Goal: Task Accomplishment & Management: Manage account settings

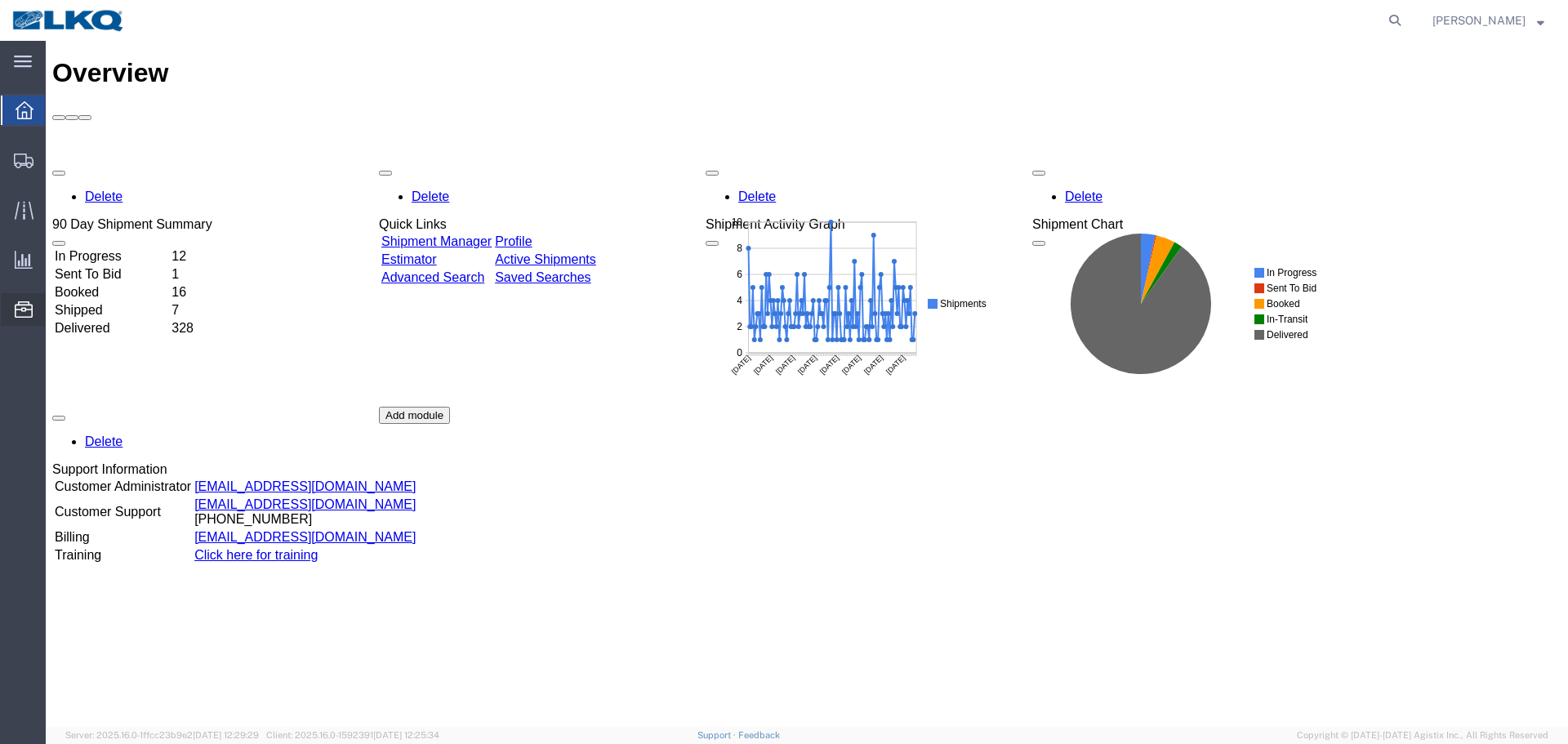
click at [0, 0] on span "Location Appointment" at bounding box center [0, 0] width 0 height 0
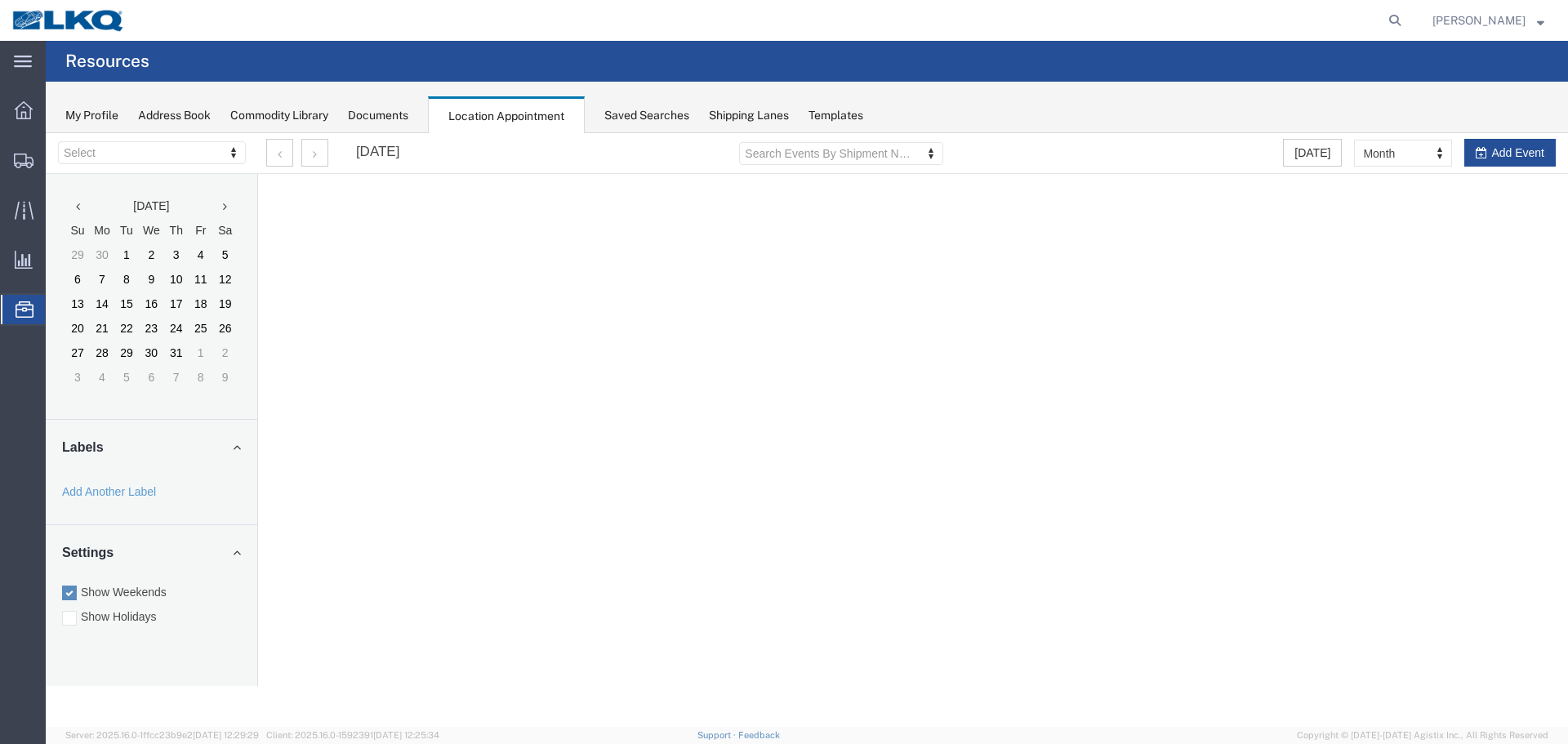
select select "28018"
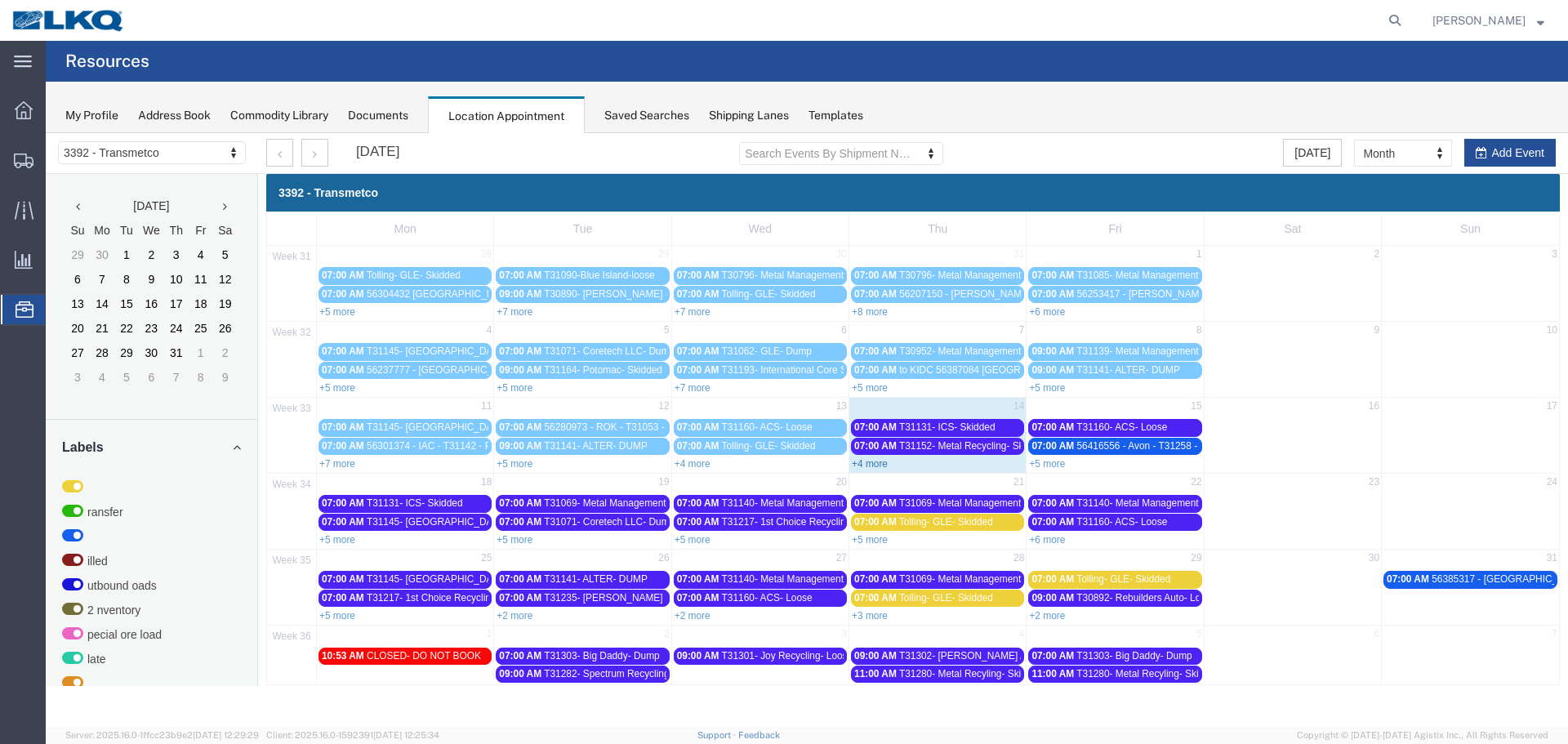
click at [871, 465] on link "+4 more" at bounding box center [870, 463] width 36 height 11
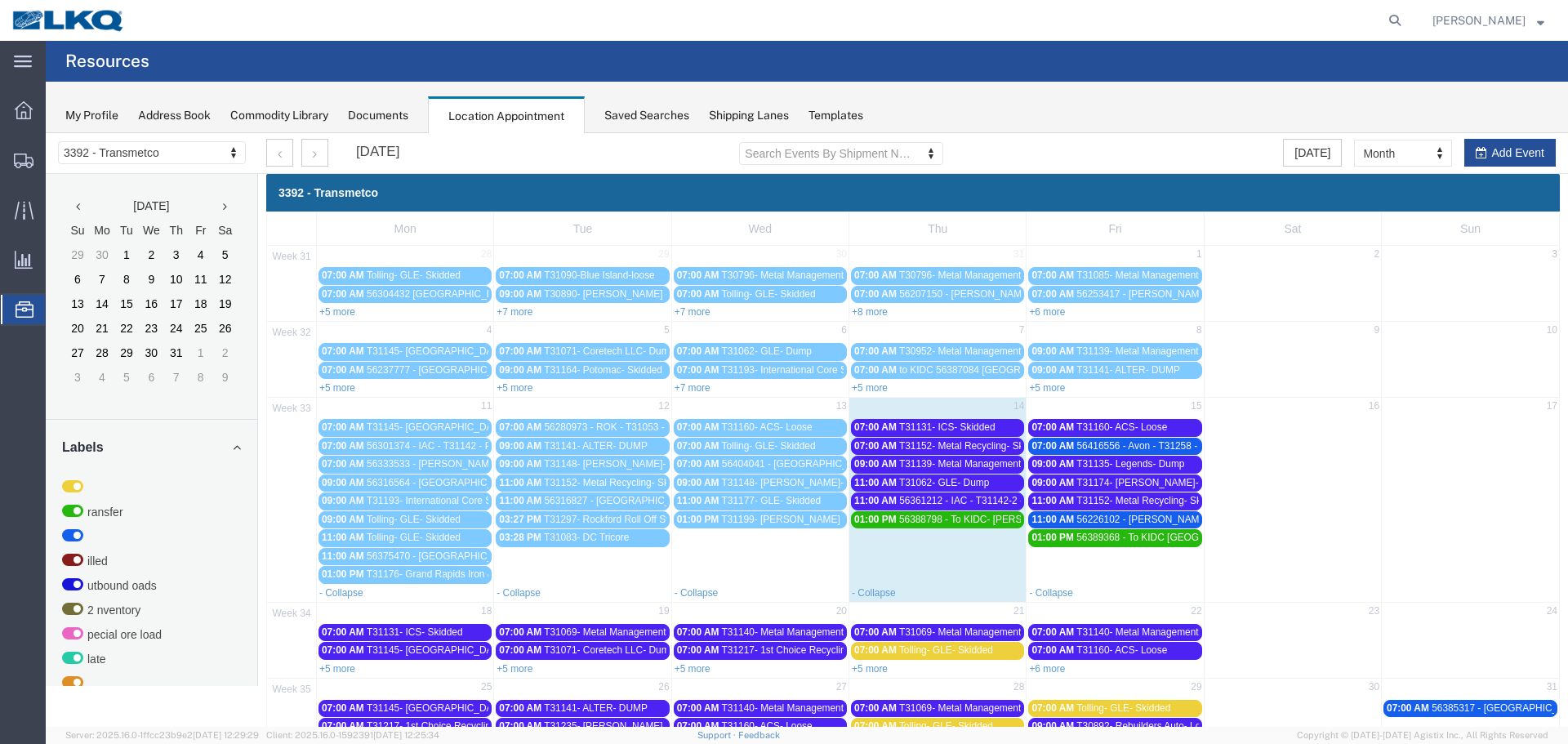
click at [905, 482] on span "T31062- GLE- Dump" at bounding box center [944, 482] width 90 height 11
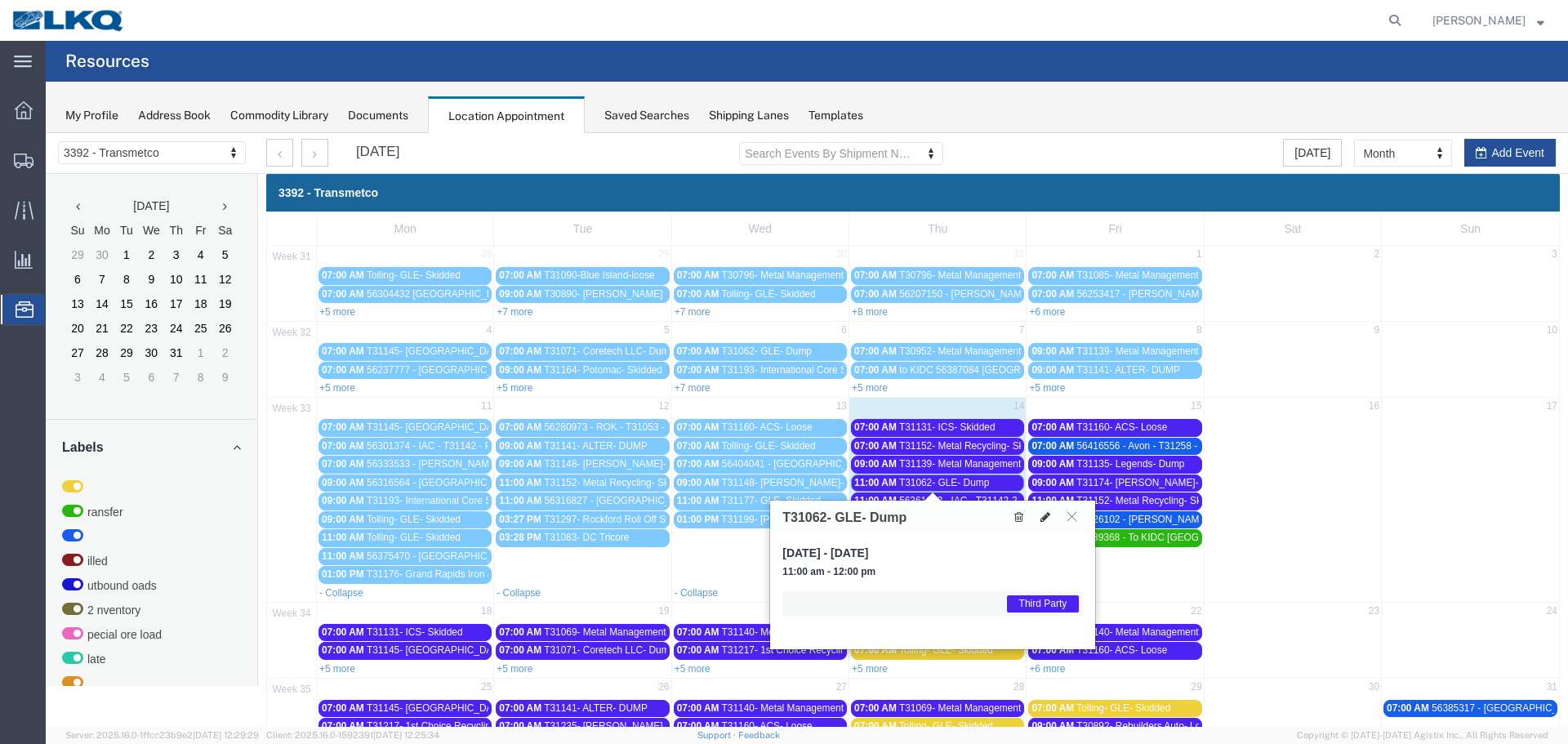
click at [1042, 516] on icon at bounding box center [1045, 517] width 9 height 11
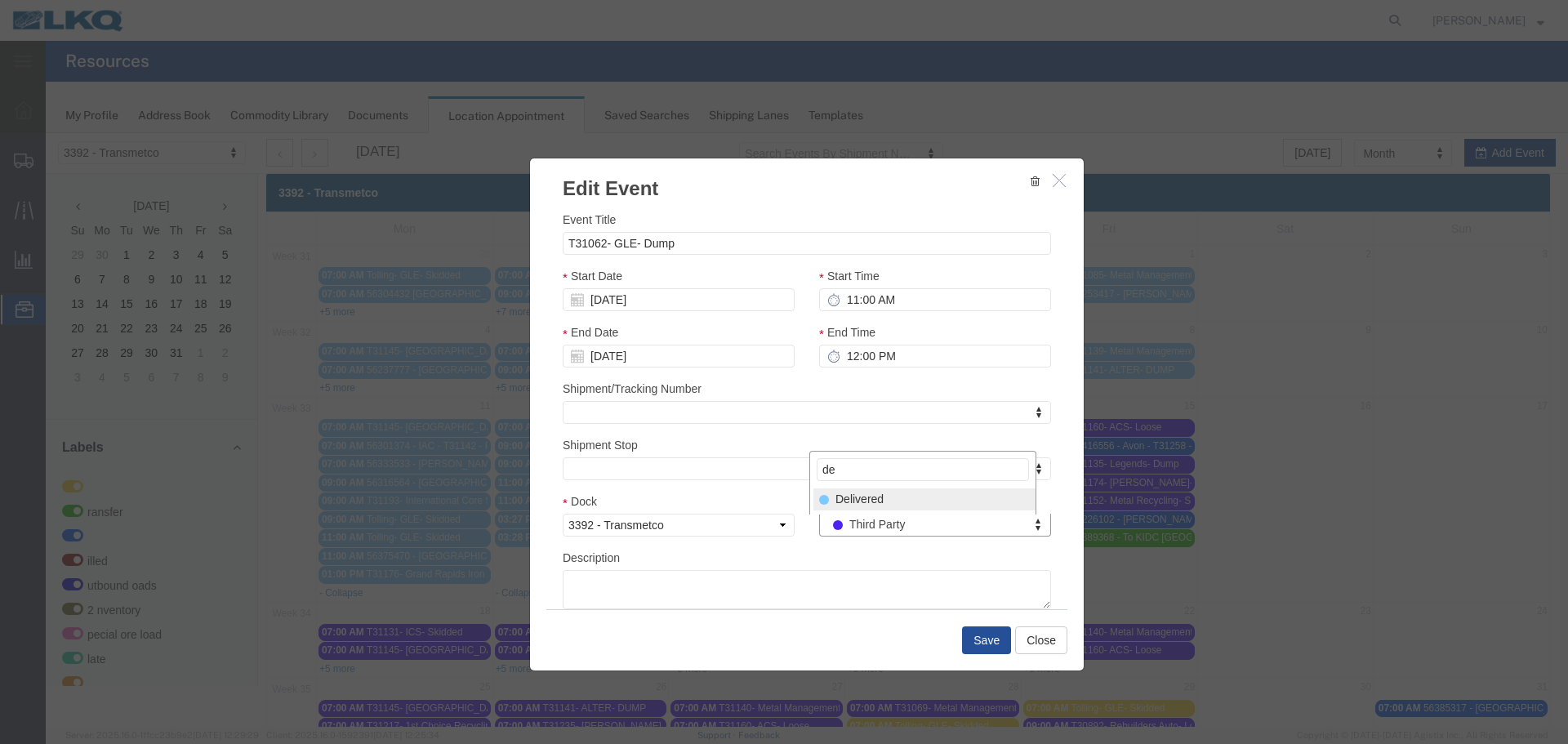
type input "de"
drag, startPoint x: 896, startPoint y: 499, endPoint x: 935, endPoint y: 560, distance: 72.4
select select "40"
click at [978, 637] on button "Save" at bounding box center [986, 639] width 49 height 27
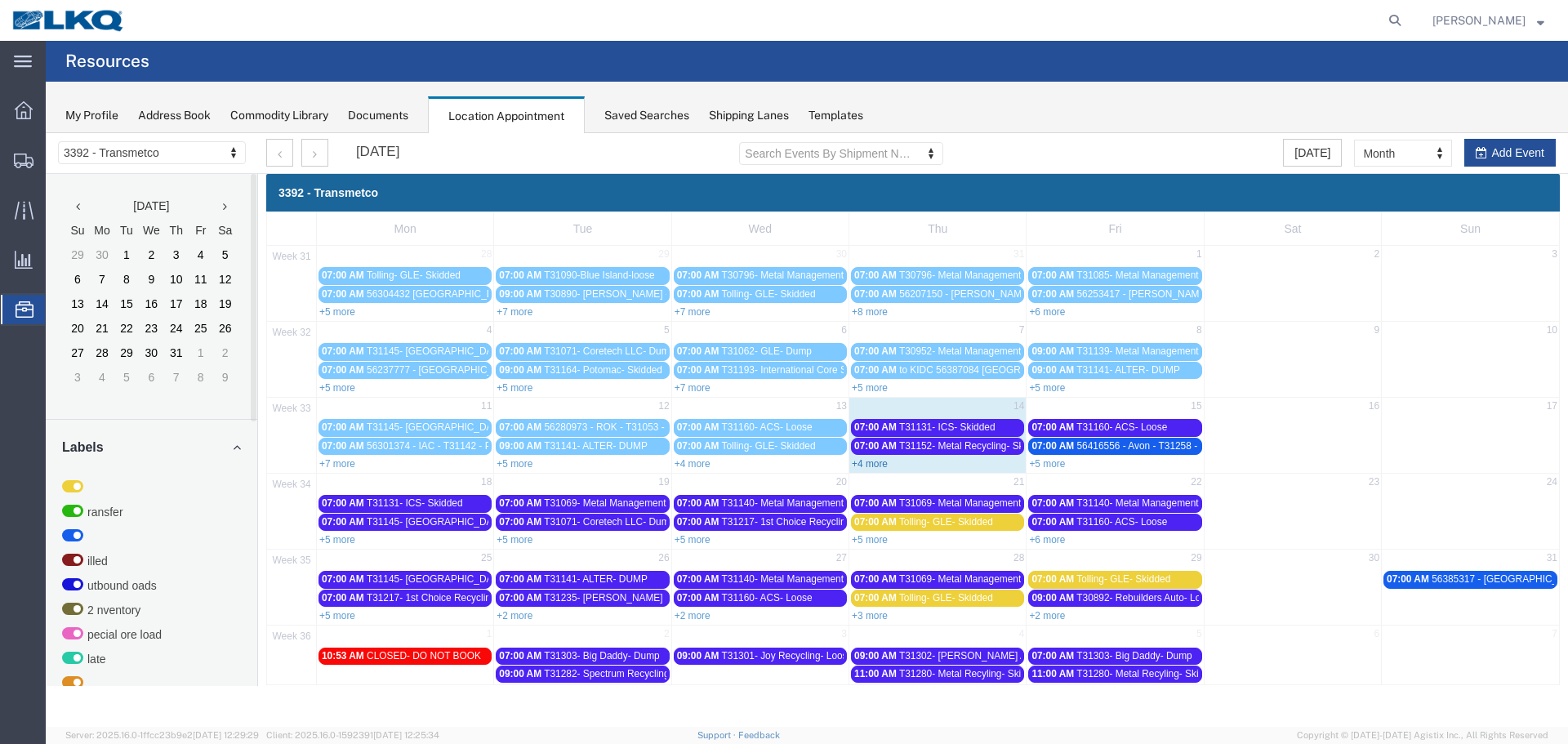
click at [871, 459] on link "+4 more" at bounding box center [870, 463] width 36 height 11
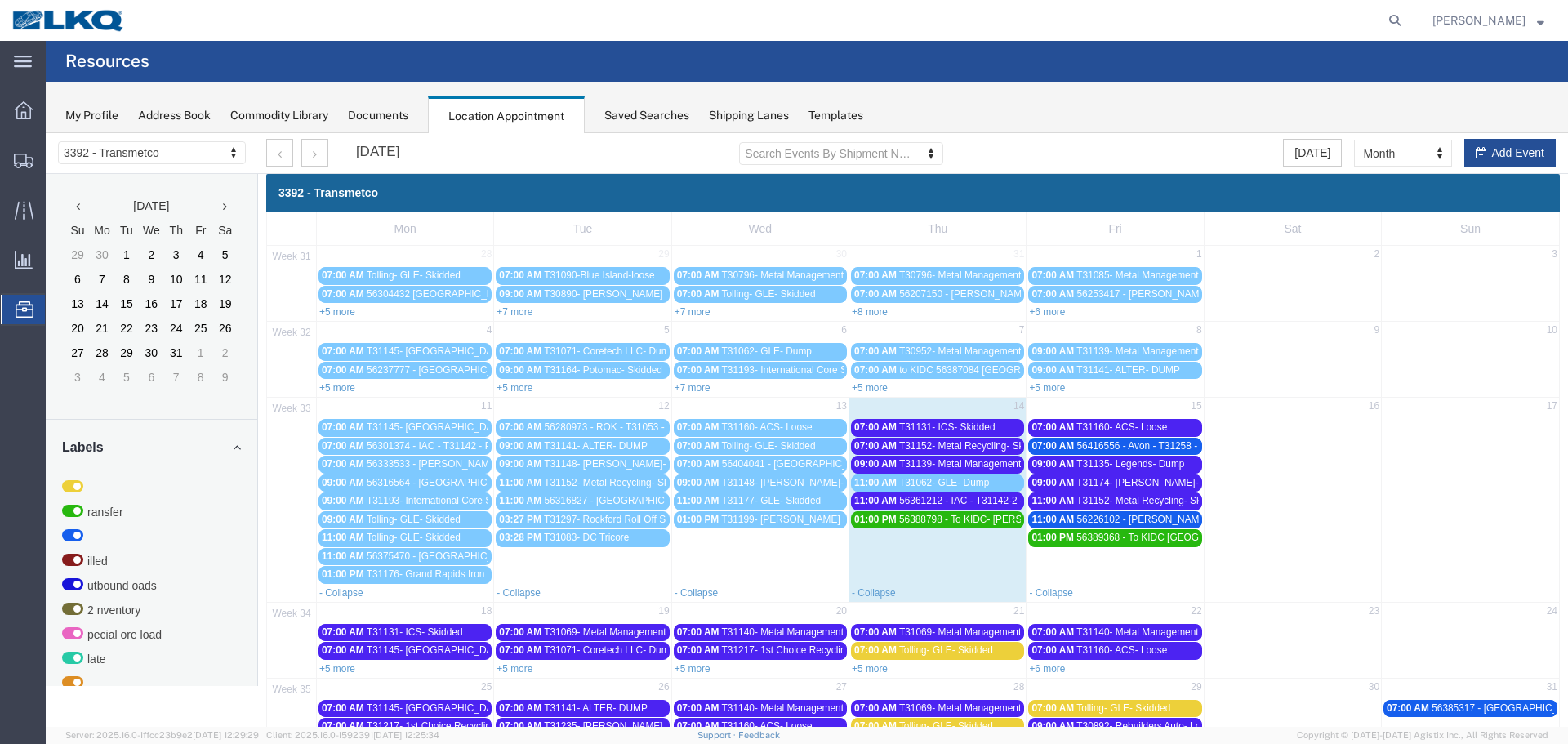
click at [927, 447] on span "T31152- Metal Recycling- Skidded" at bounding box center [973, 445] width 148 height 11
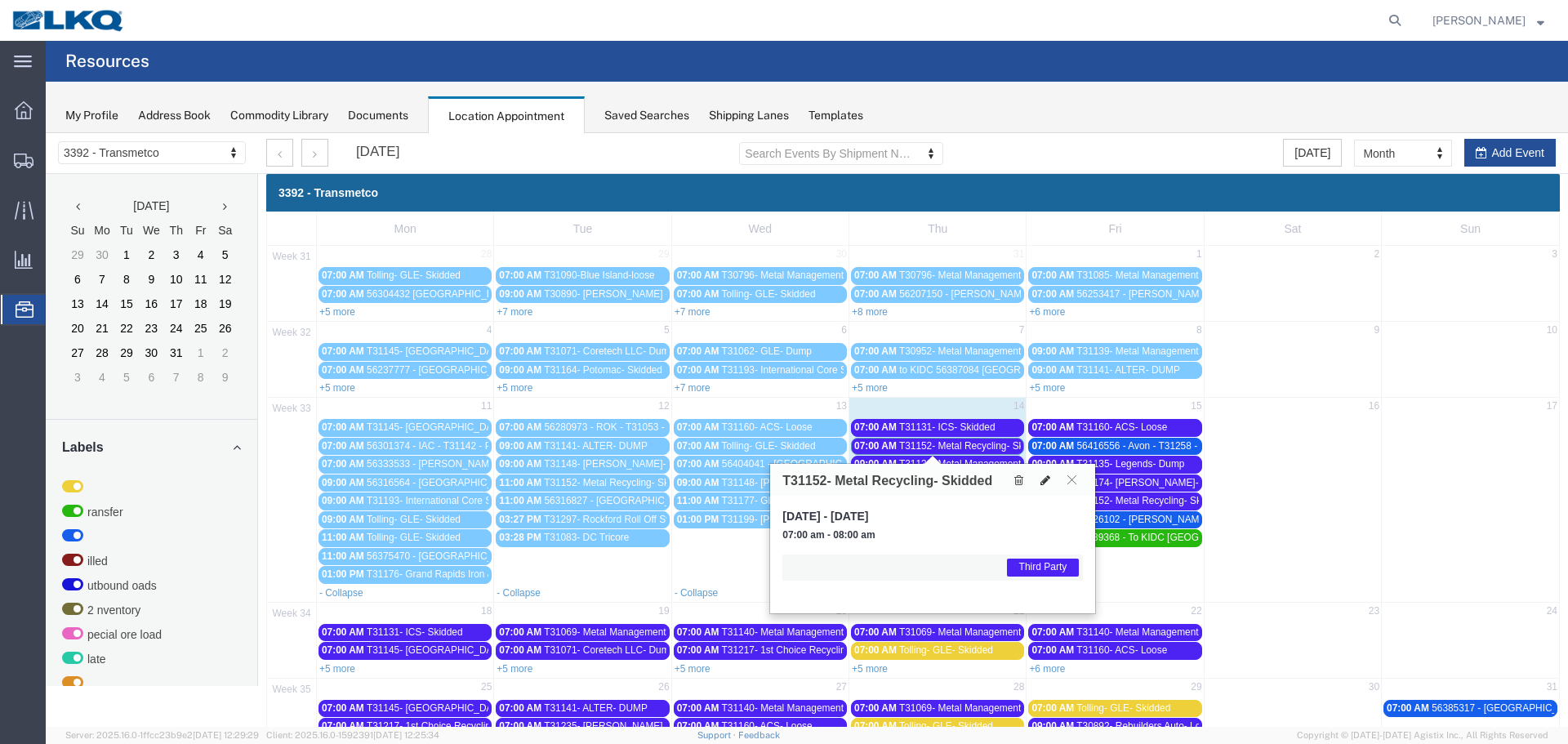
click at [1041, 486] on button at bounding box center [1045, 479] width 23 height 17
select select "1"
select select "23"
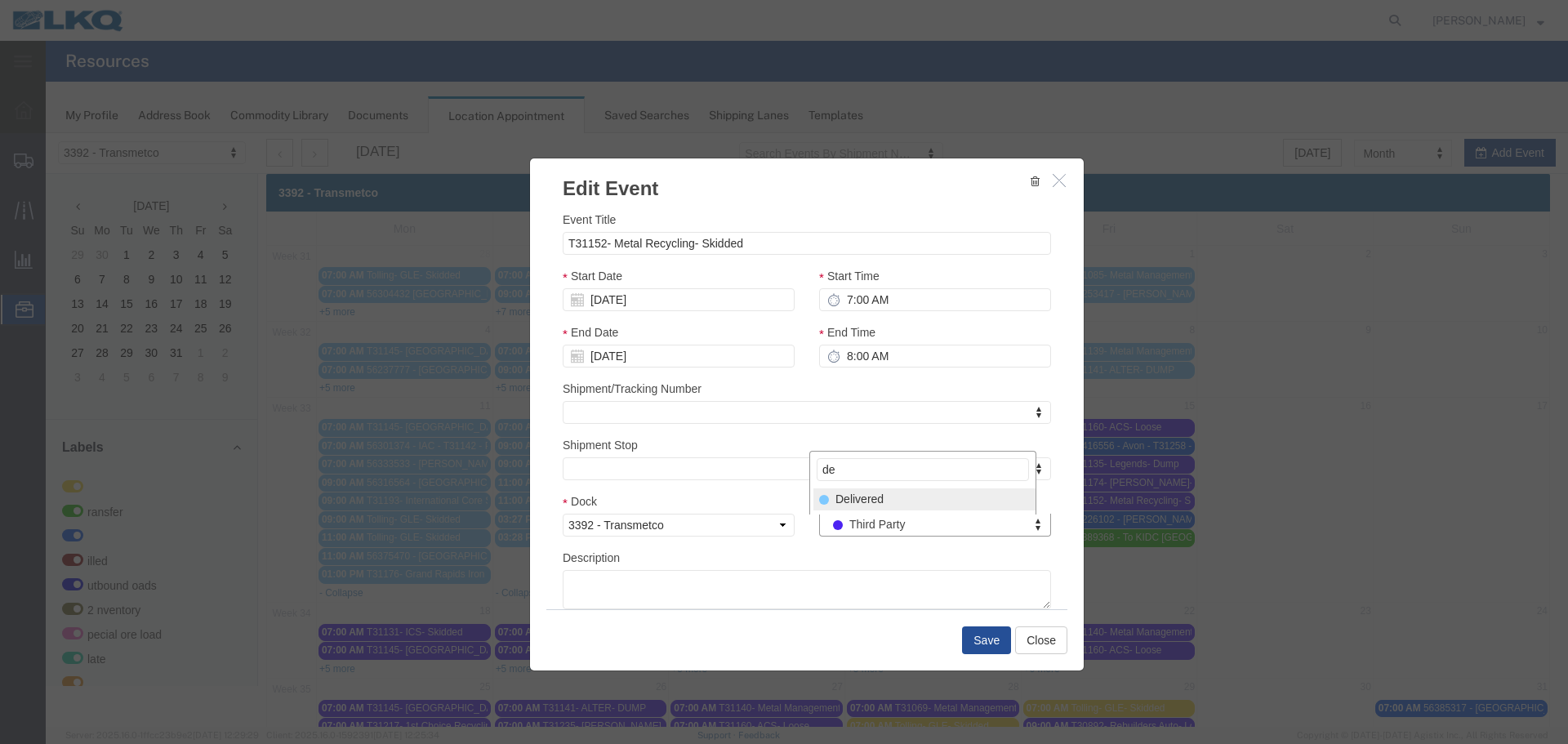
type input "de"
drag, startPoint x: 874, startPoint y: 505, endPoint x: 927, endPoint y: 571, distance: 84.6
select select "40"
click at [964, 642] on button "Save" at bounding box center [986, 639] width 49 height 27
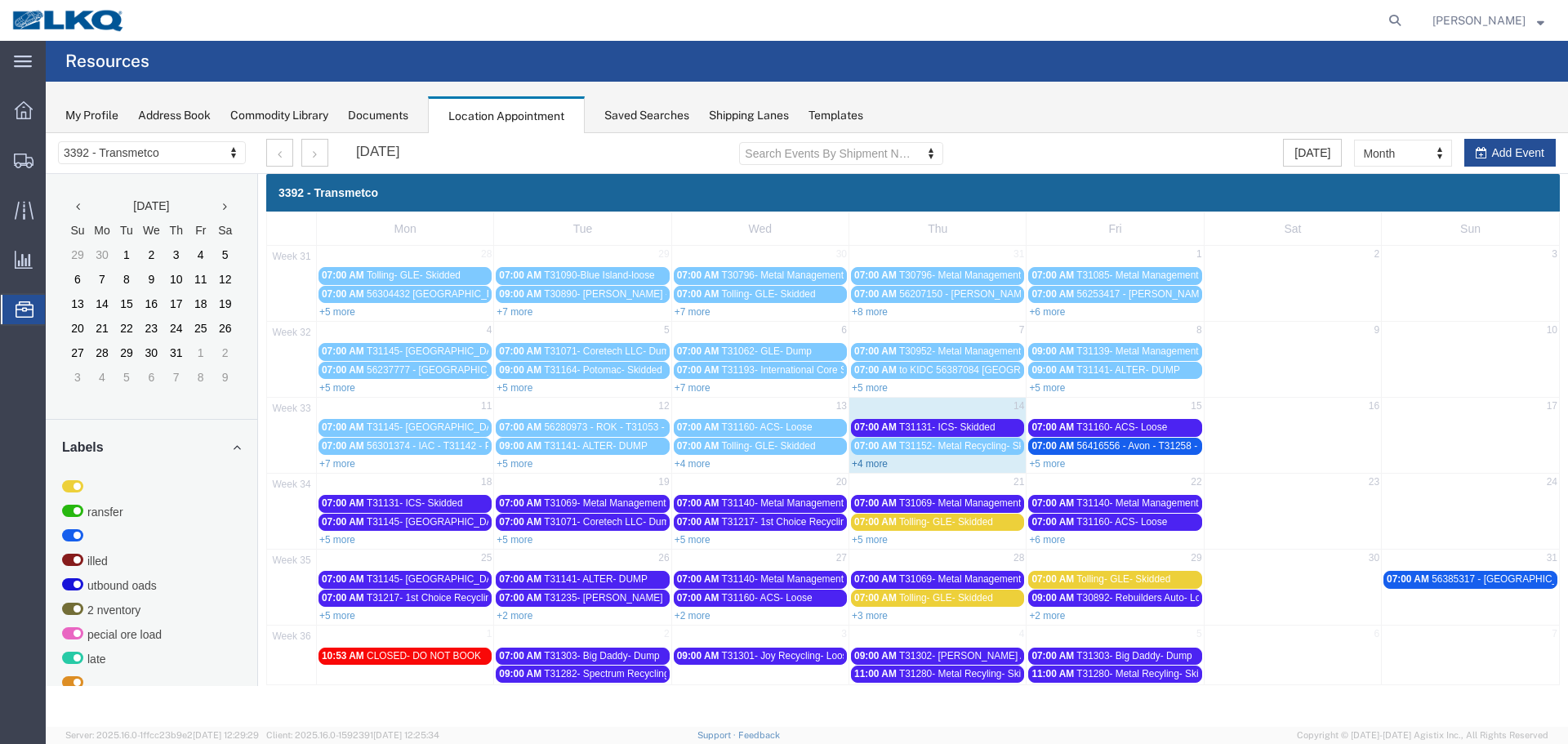
click at [873, 464] on link "+4 more" at bounding box center [870, 463] width 36 height 11
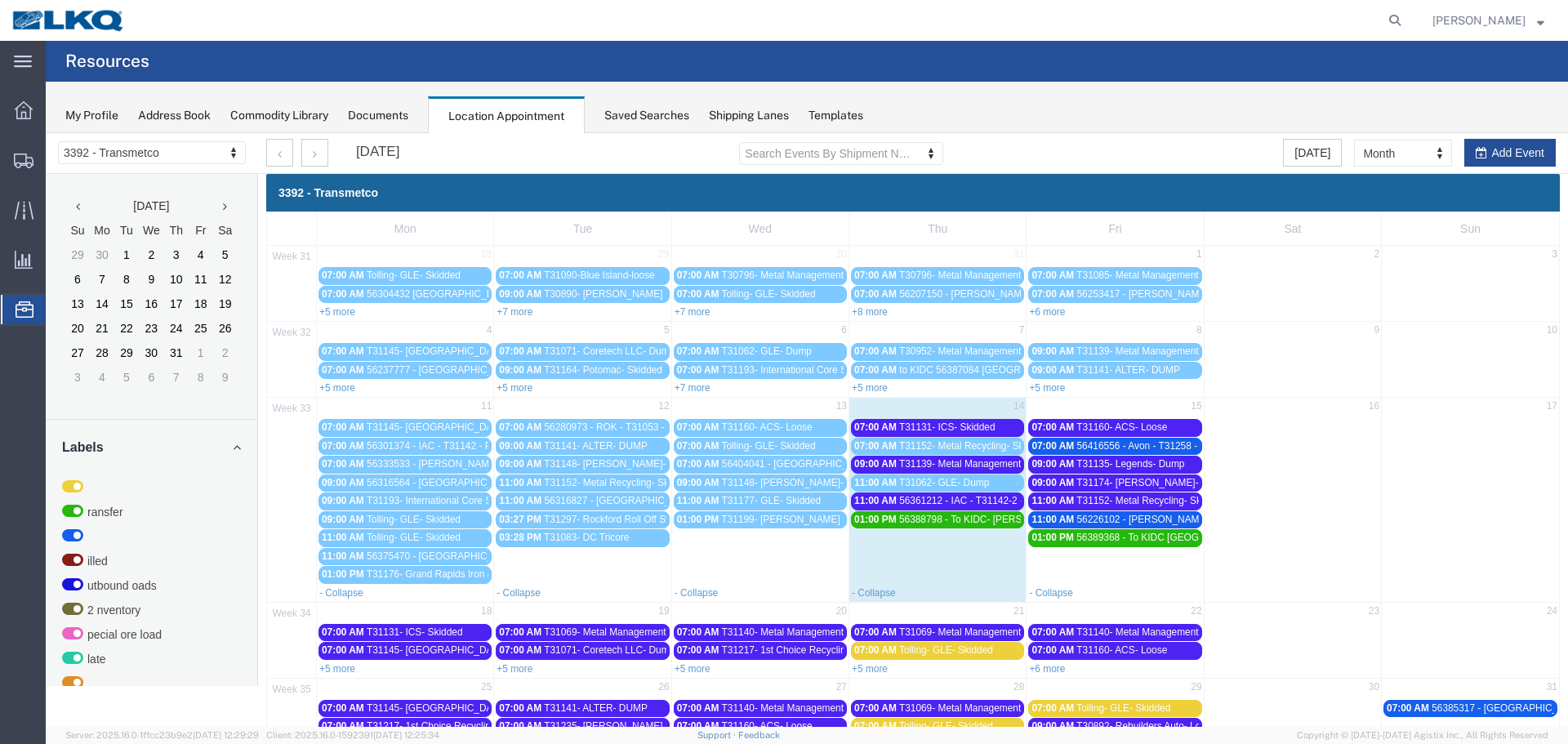
click at [964, 432] on span "T31131- ICS- Skidded" at bounding box center [948, 427] width 96 height 11
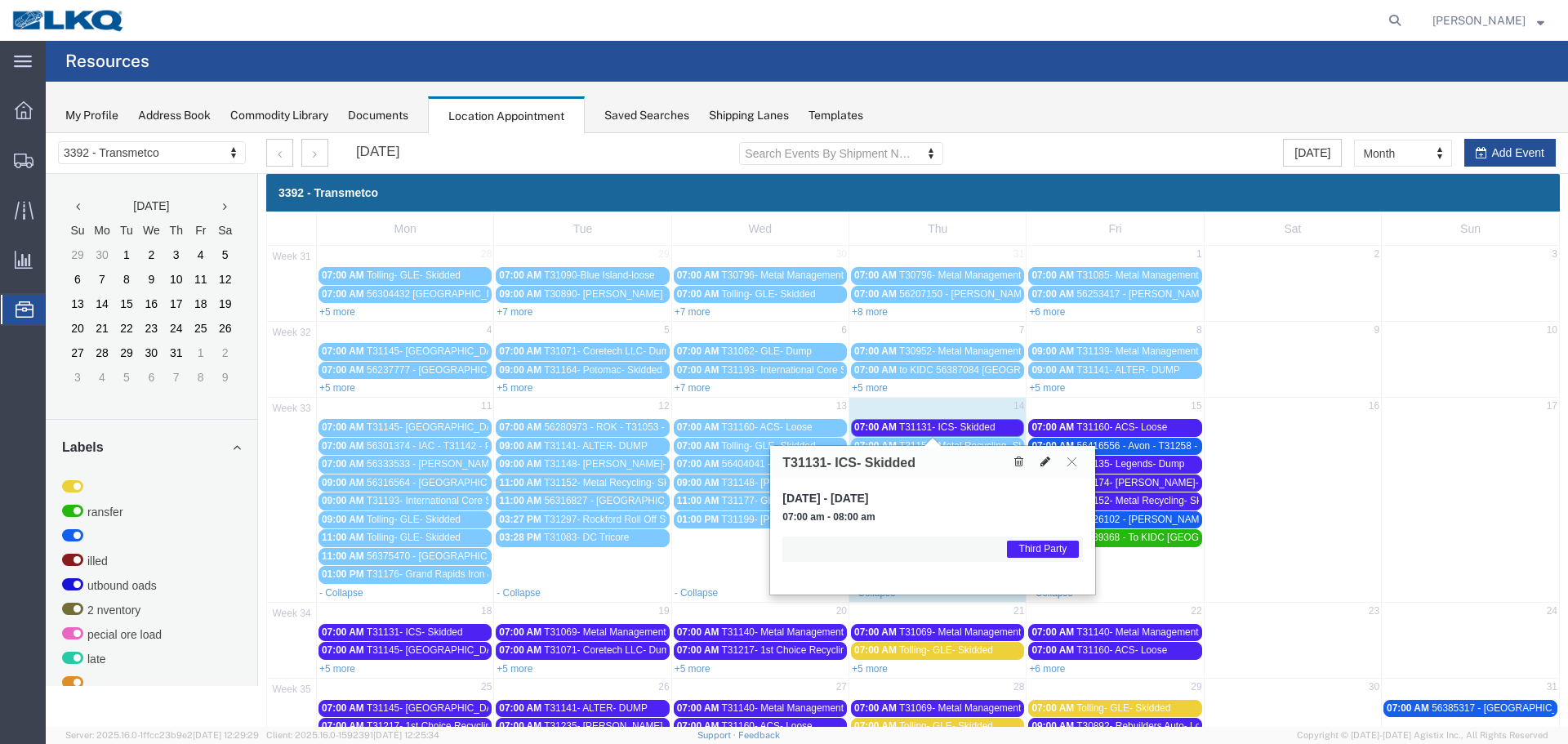
click at [1044, 467] on icon at bounding box center [1045, 461] width 9 height 11
select select "1"
select select "23"
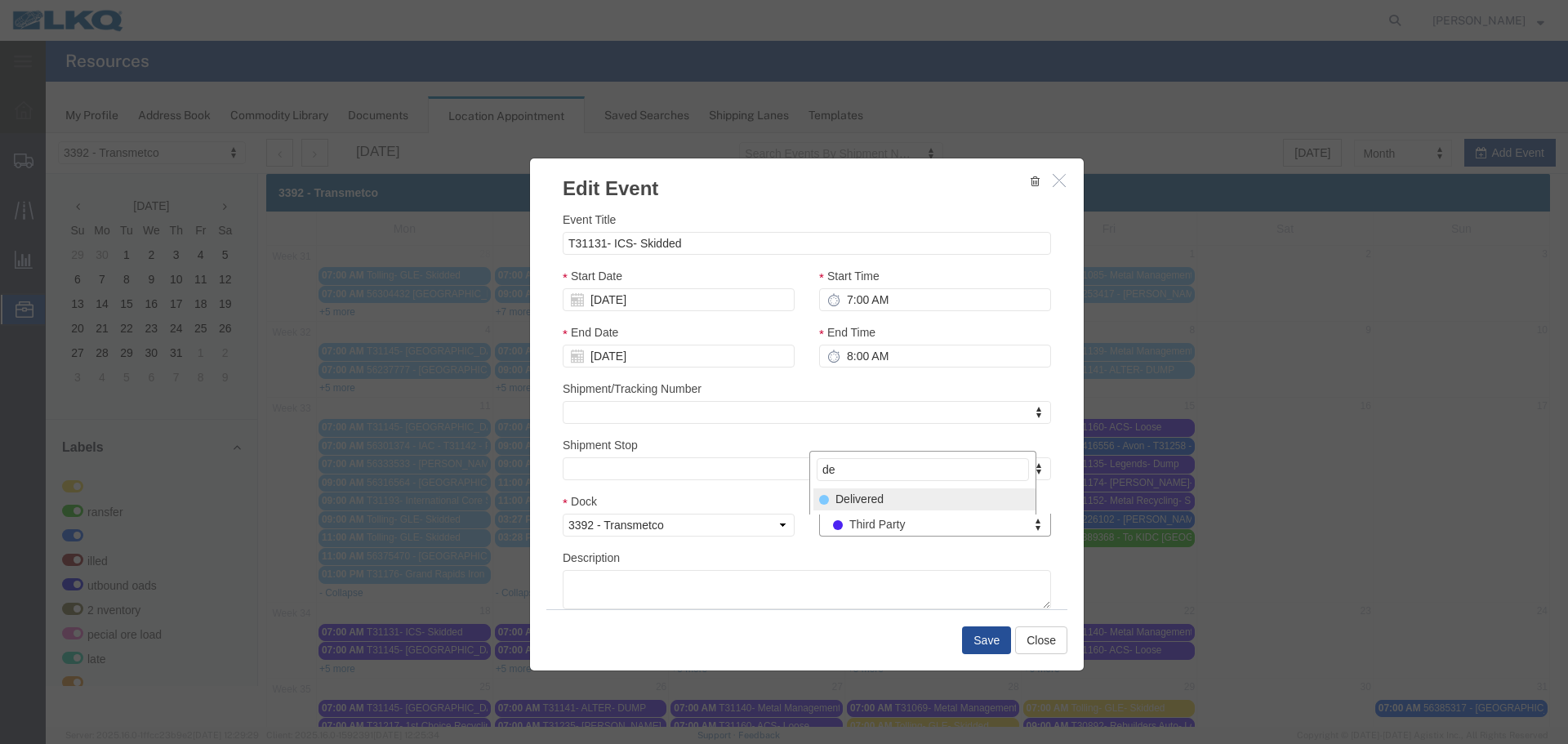
type input "de"
drag, startPoint x: 916, startPoint y: 499, endPoint x: 918, endPoint y: 511, distance: 12.2
select select "40"
click at [972, 627] on button "Save" at bounding box center [986, 639] width 49 height 27
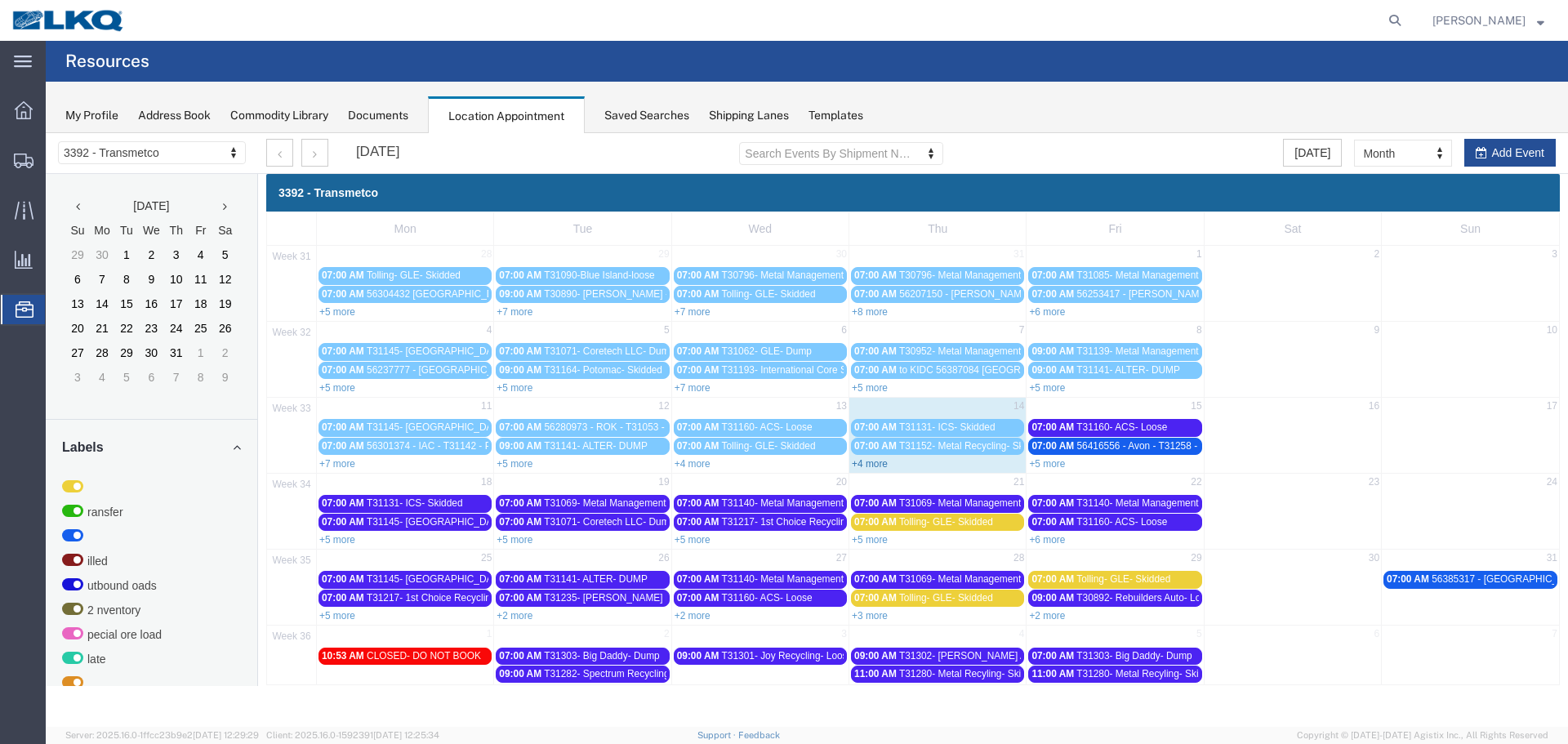
click at [862, 464] on link "+4 more" at bounding box center [870, 463] width 36 height 11
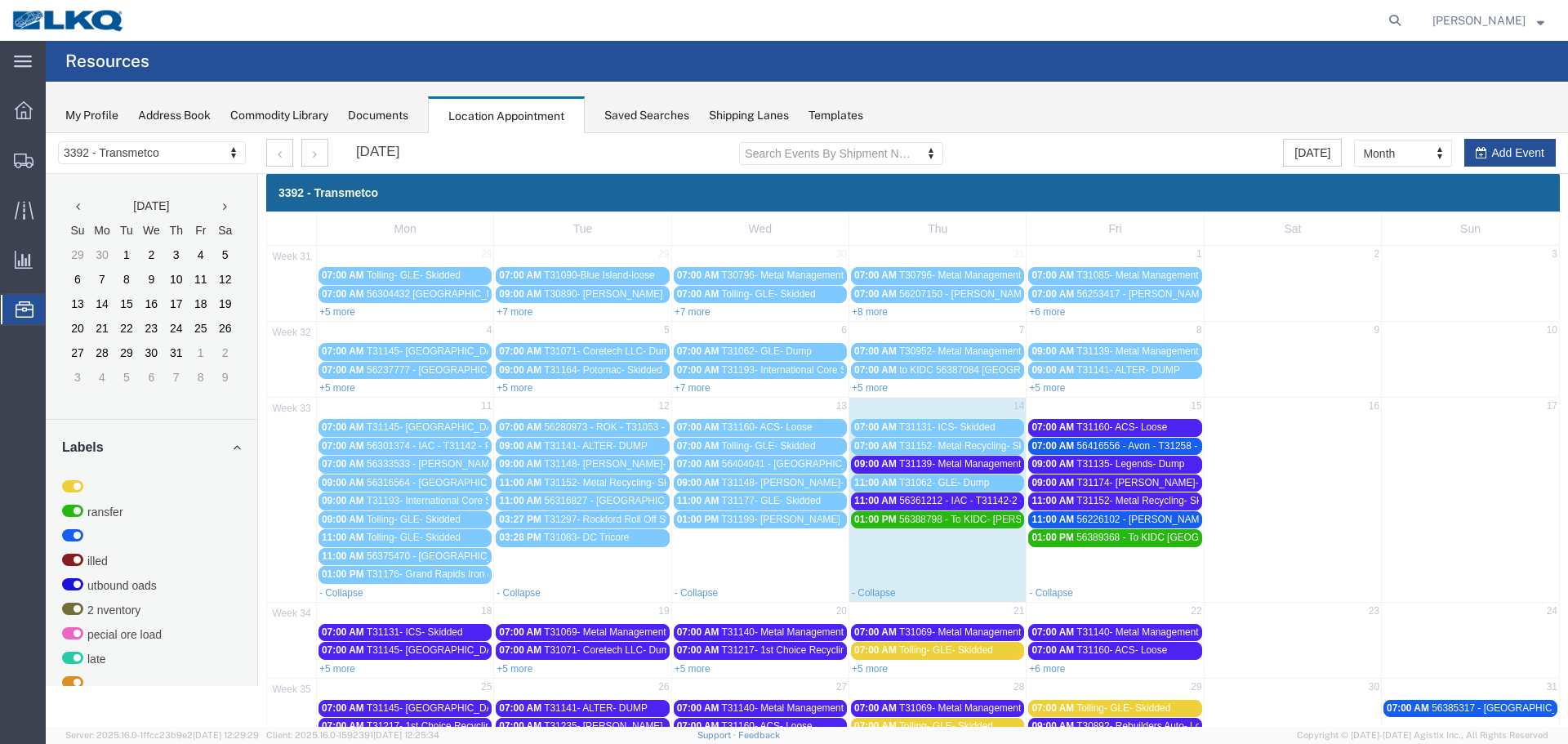
click at [955, 522] on span "56388798 - To KIDC- [PERSON_NAME] - T31274 - Palletized" at bounding box center [1032, 519] width 266 height 11
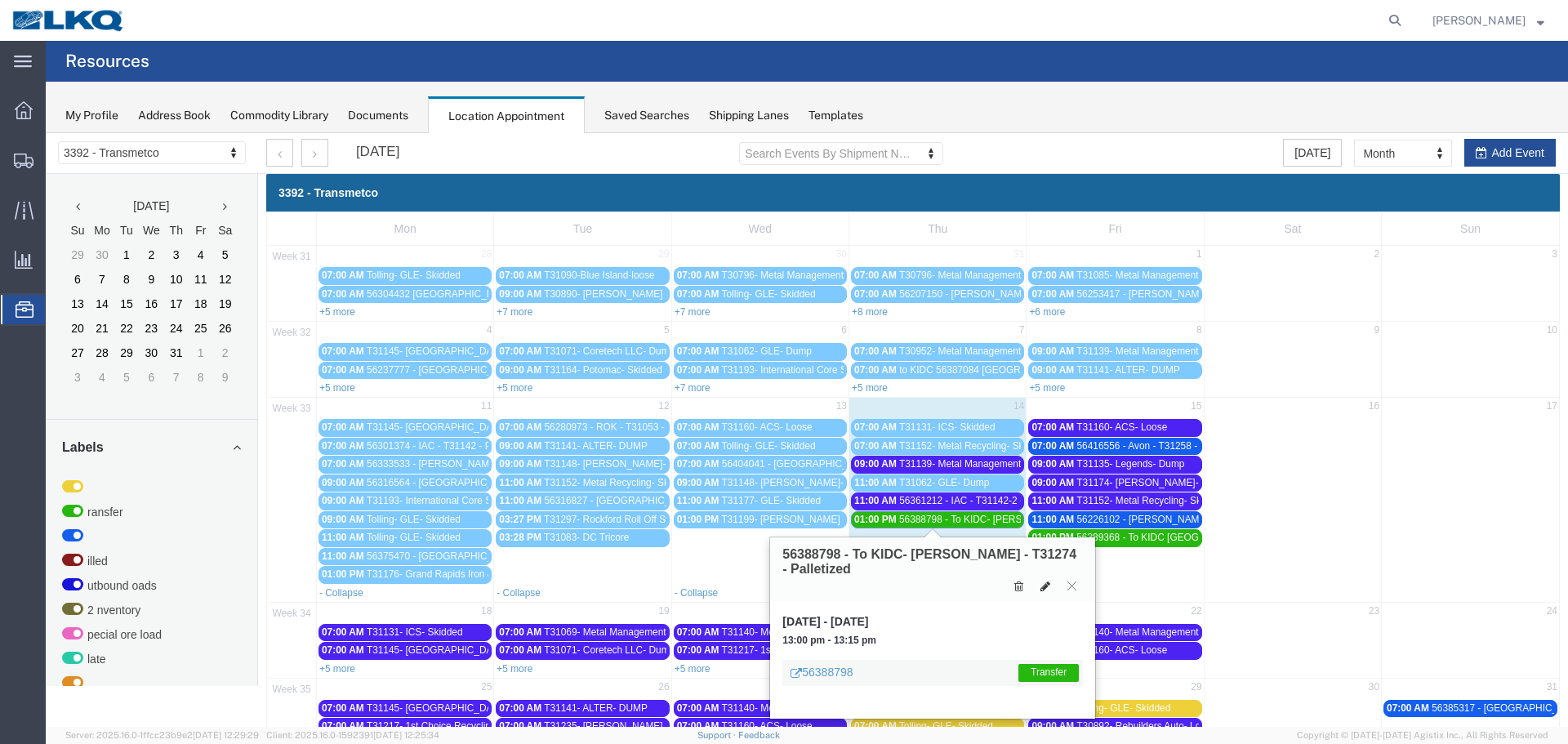
click at [1048, 585] on icon at bounding box center [1045, 586] width 9 height 11
select select "1"
select select "21"
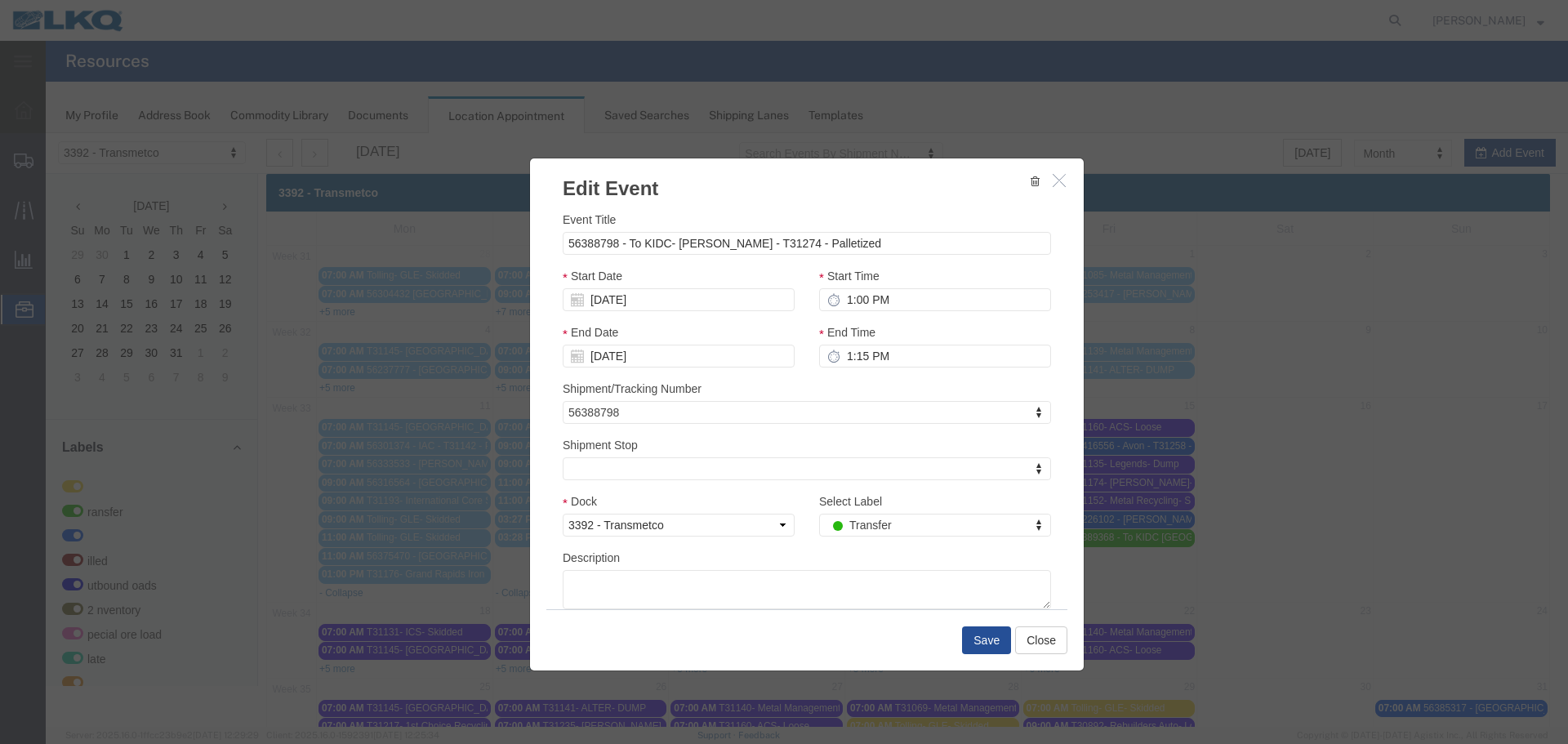
select select
type input "de"
select select "40"
click at [972, 644] on button "Save" at bounding box center [986, 639] width 49 height 27
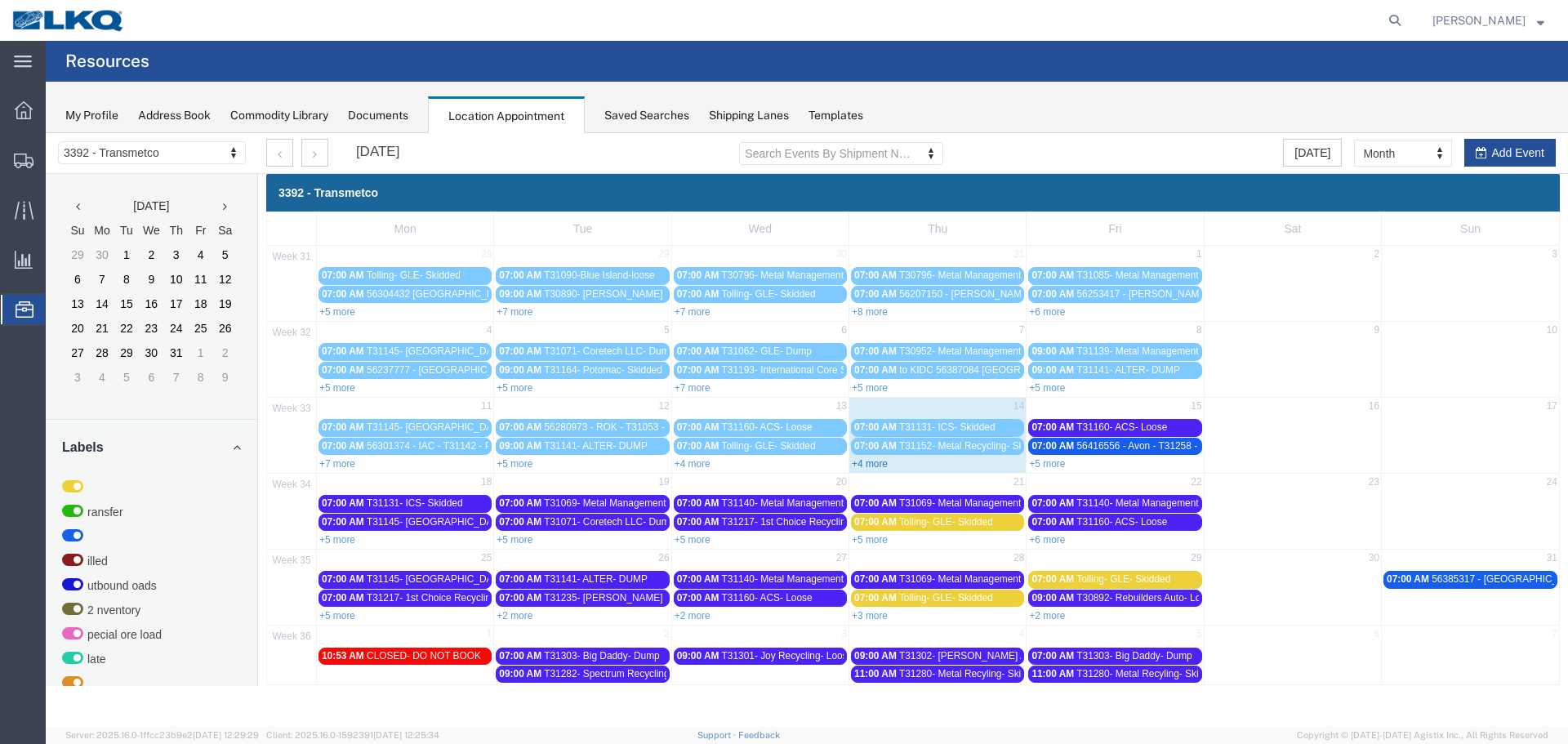
click at [877, 460] on link "+4 more" at bounding box center [870, 463] width 36 height 11
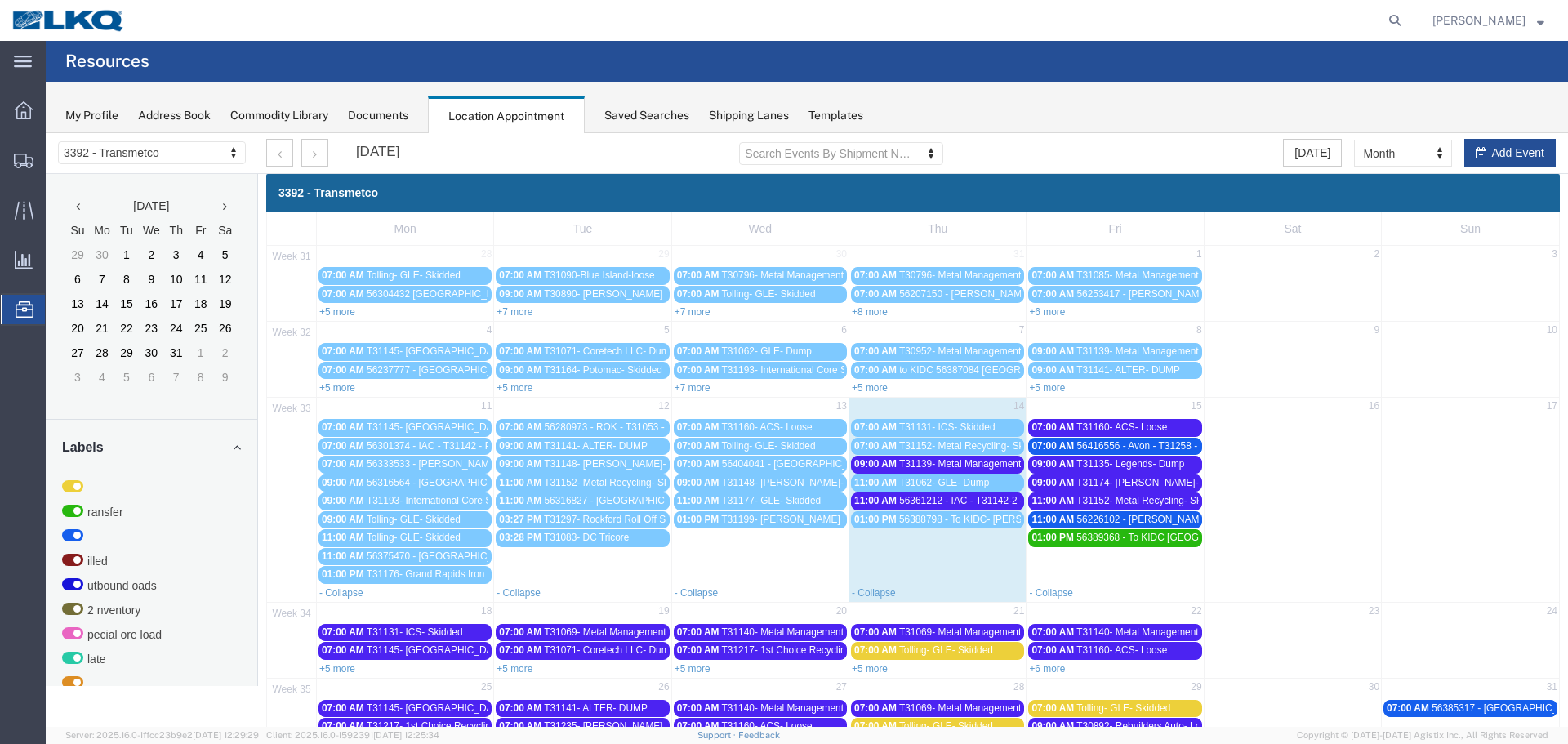
click at [981, 467] on span "T31139- Metal Management- Dump" at bounding box center [976, 463] width 153 height 11
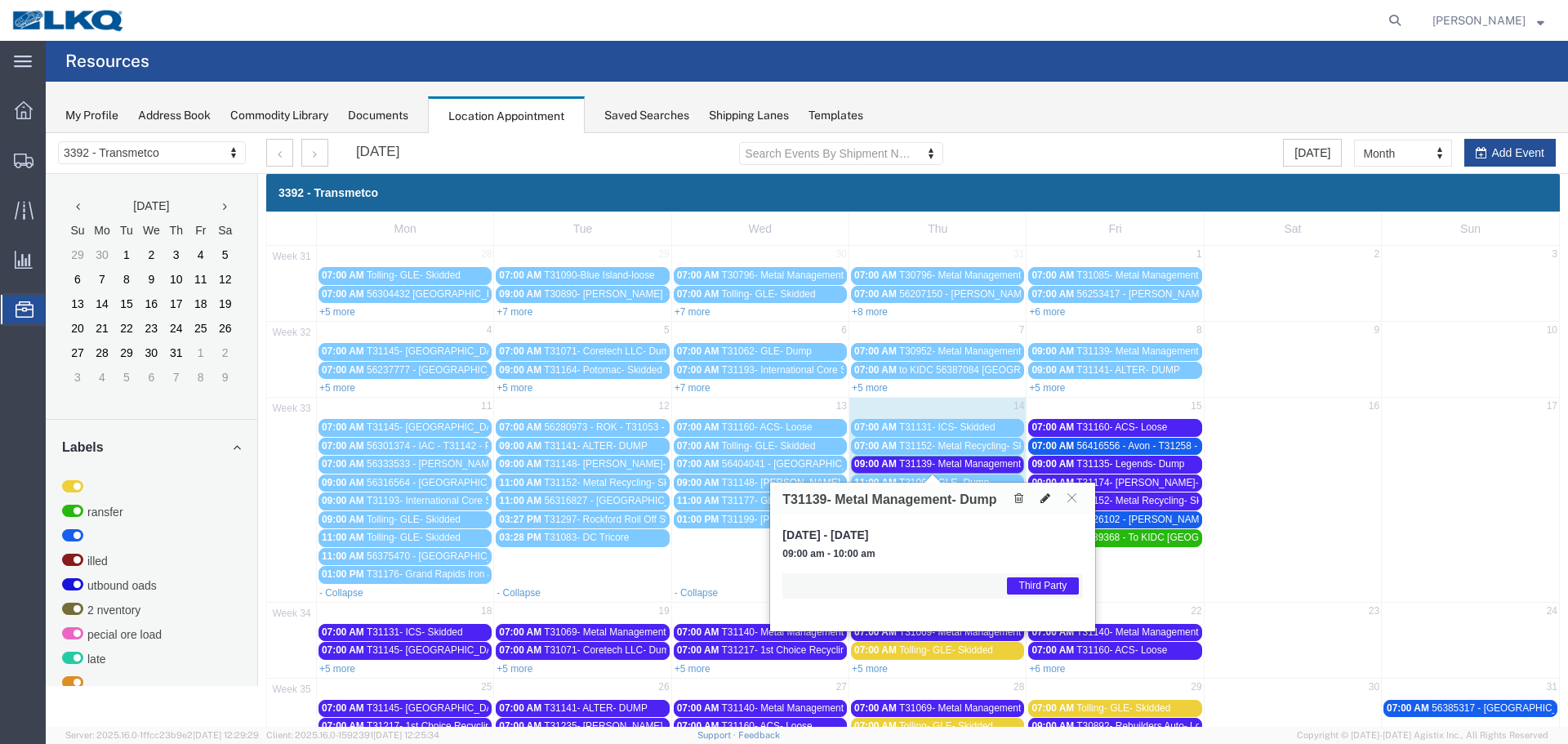
click at [1037, 504] on button at bounding box center [1045, 498] width 23 height 17
select select "1"
select select "23"
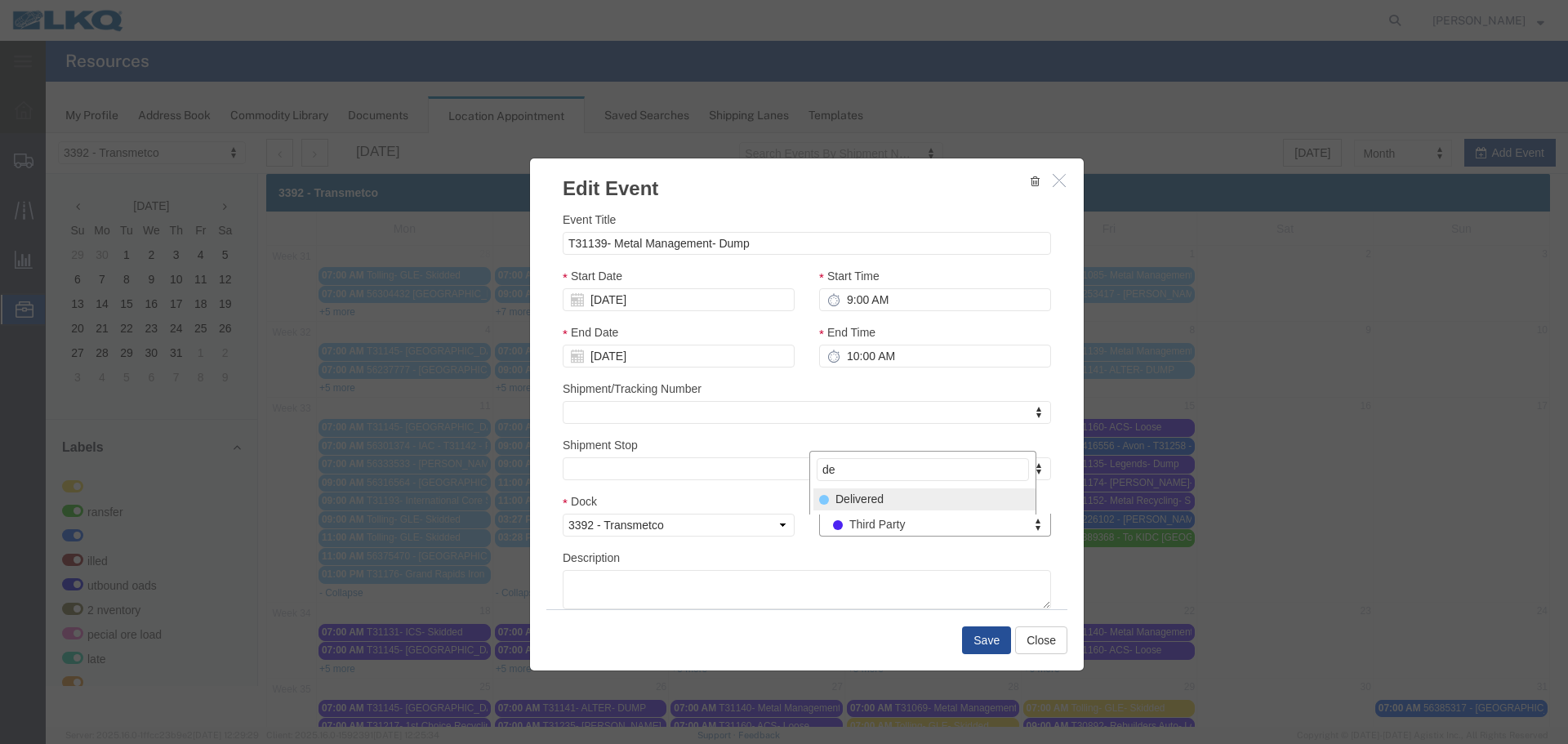
type input "de"
select select "40"
click at [982, 632] on button "Save" at bounding box center [986, 639] width 49 height 27
